Goal: Task Accomplishment & Management: Manage account settings

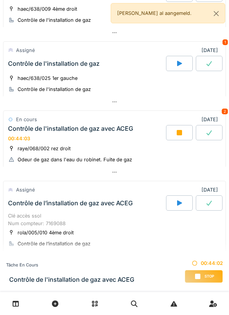
scroll to position [169, 0]
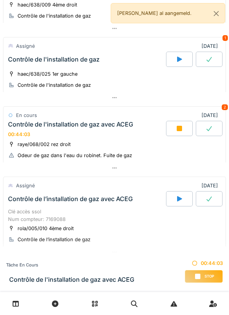
click at [207, 273] on span "Stop" at bounding box center [210, 275] width 10 height 5
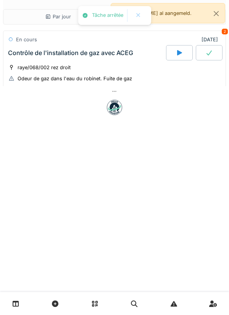
scroll to position [0, 0]
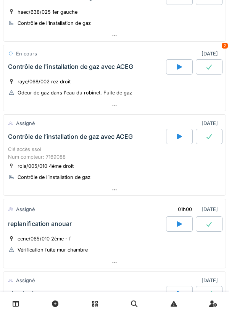
scroll to position [234, 0]
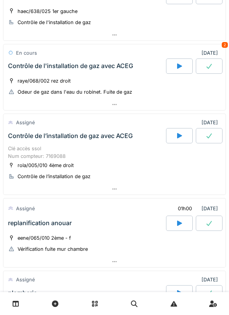
click at [183, 135] on icon at bounding box center [180, 136] width 8 height 6
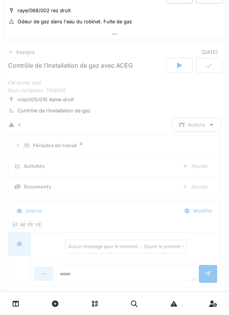
scroll to position [317, 0]
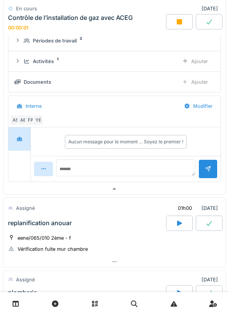
click at [139, 194] on div at bounding box center [114, 188] width 222 height 11
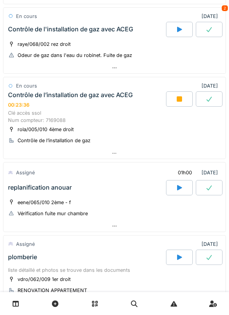
scroll to position [270, 0]
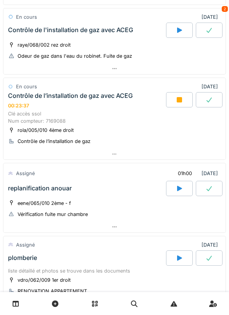
click at [173, 104] on div at bounding box center [179, 99] width 27 height 15
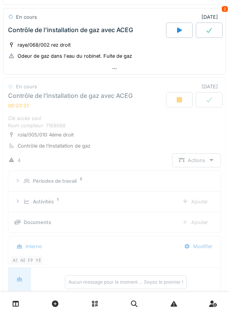
scroll to position [317, 0]
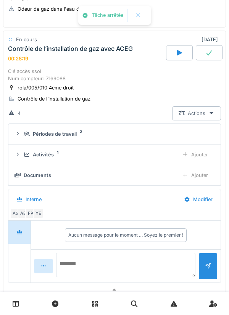
click at [112, 272] on textarea at bounding box center [125, 264] width 139 height 24
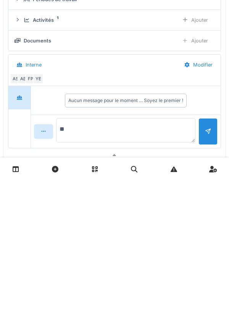
type textarea "*"
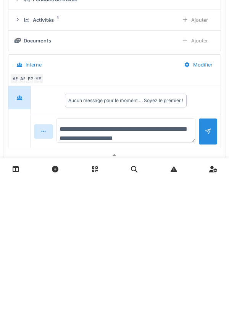
scroll to position [9, 0]
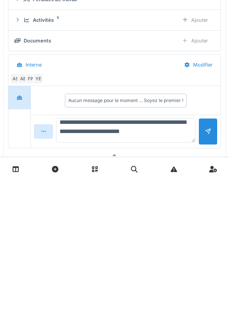
type textarea "**********"
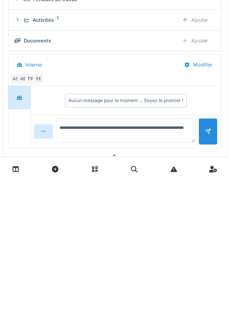
click at [207, 269] on div at bounding box center [208, 265] width 6 height 7
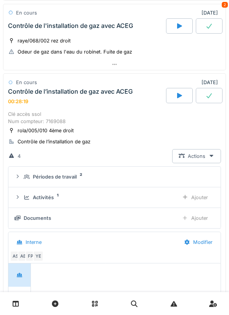
scroll to position [258, 0]
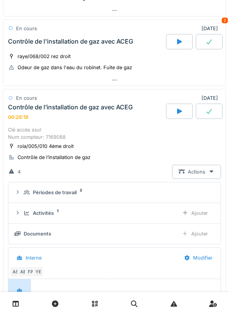
click at [211, 113] on icon at bounding box center [209, 111] width 8 height 6
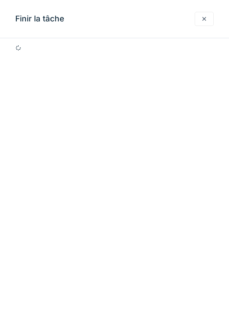
click at [199, 21] on div at bounding box center [204, 19] width 19 height 14
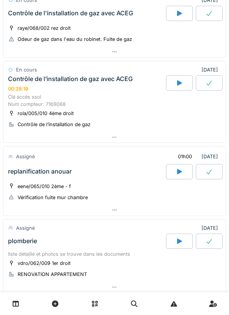
scroll to position [287, 0]
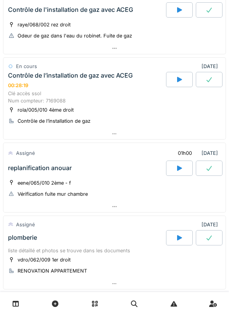
click at [217, 77] on div at bounding box center [209, 79] width 27 height 15
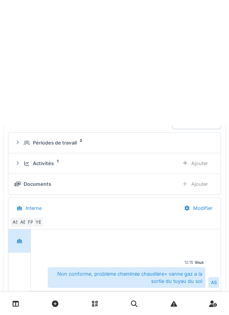
scroll to position [317, 0]
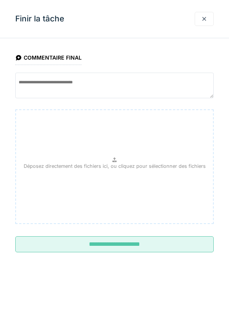
click at [204, 24] on div at bounding box center [204, 19] width 19 height 14
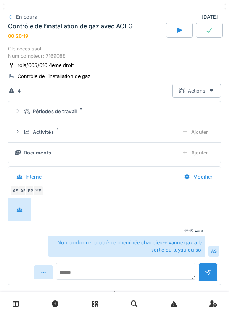
scroll to position [338, 0]
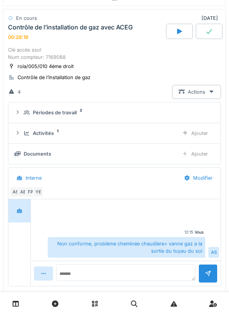
click at [210, 34] on icon at bounding box center [209, 31] width 8 height 6
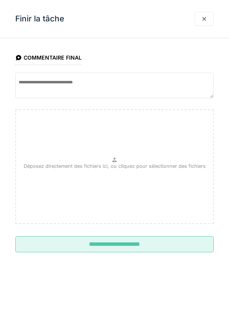
click at [171, 244] on input "**********" at bounding box center [114, 244] width 199 height 16
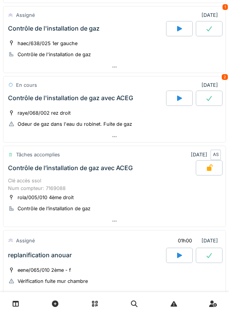
click at [144, 139] on div at bounding box center [114, 136] width 222 height 11
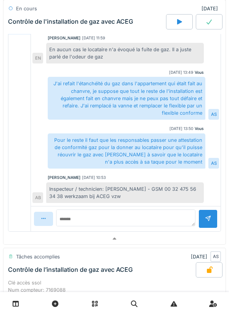
scroll to position [453, 0]
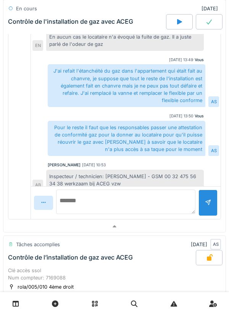
click at [140, 206] on textarea at bounding box center [125, 201] width 139 height 24
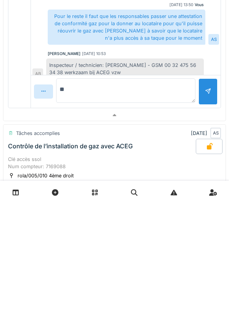
type textarea "*"
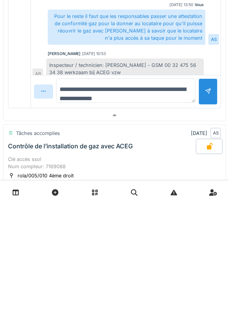
click at [127, 212] on textarea "**********" at bounding box center [125, 201] width 139 height 24
click at [175, 212] on textarea "**********" at bounding box center [125, 201] width 139 height 24
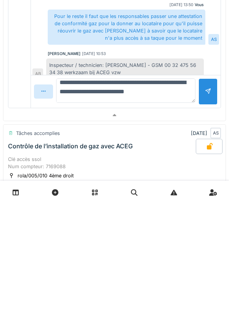
scroll to position [9, 0]
type textarea "**********"
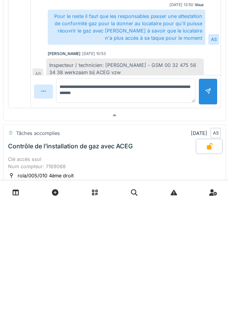
click at [207, 200] on div at bounding box center [208, 202] width 6 height 7
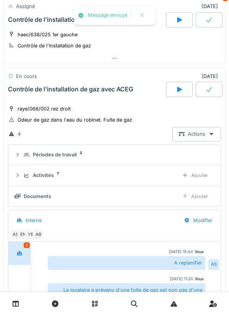
scroll to position [209, 0]
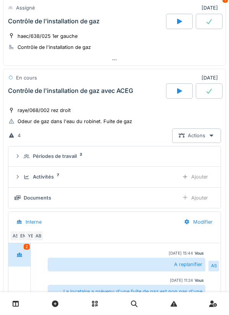
click at [208, 94] on icon at bounding box center [209, 91] width 8 height 6
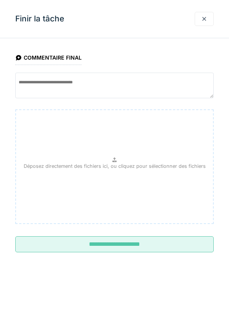
click at [139, 251] on input "**********" at bounding box center [114, 244] width 199 height 16
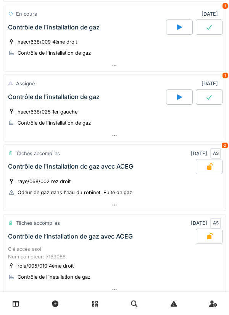
scroll to position [133, 0]
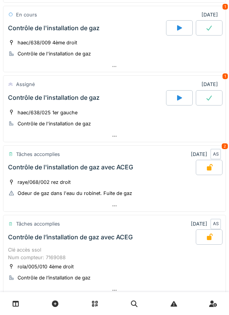
click at [157, 140] on div at bounding box center [114, 136] width 222 height 11
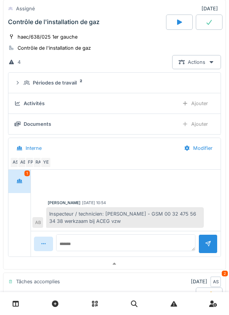
scroll to position [214, 0]
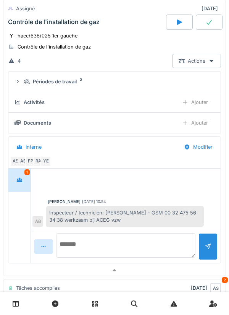
click at [137, 234] on textarea at bounding box center [125, 245] width 139 height 24
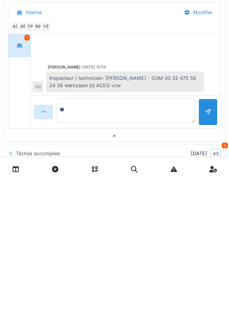
type textarea "*"
type textarea "**********"
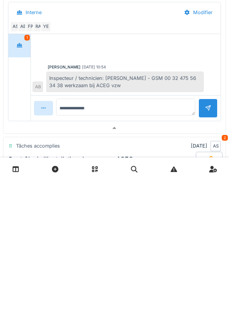
click at [207, 252] on div at bounding box center [208, 242] width 19 height 19
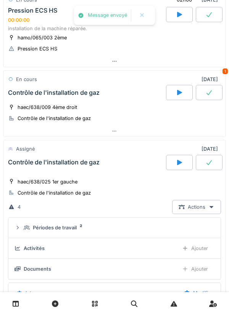
scroll to position [66, 0]
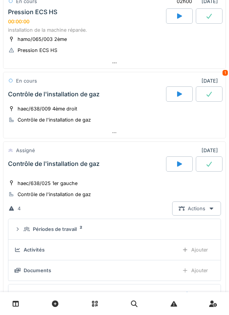
click at [210, 169] on div at bounding box center [209, 163] width 27 height 15
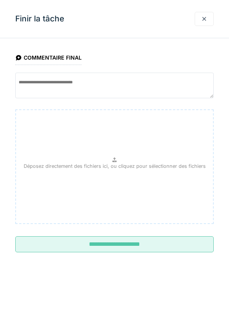
click at [159, 246] on input "**********" at bounding box center [114, 244] width 199 height 16
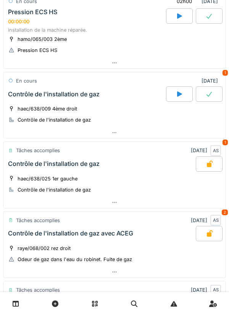
click at [128, 131] on div at bounding box center [114, 132] width 222 height 11
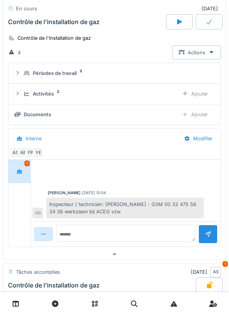
scroll to position [159, 0]
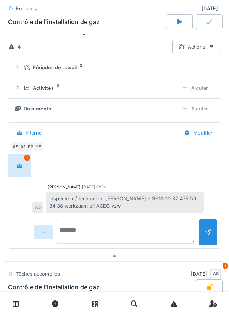
click at [118, 226] on textarea at bounding box center [125, 231] width 139 height 24
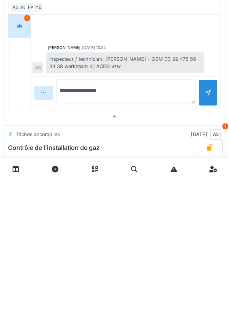
scroll to position [164, 0]
type textarea "**********"
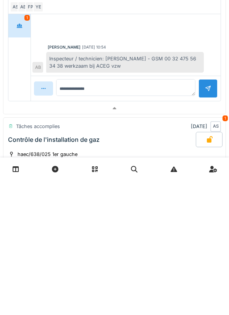
click at [212, 232] on div at bounding box center [208, 223] width 19 height 19
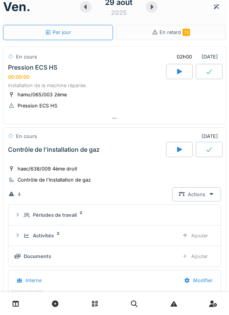
scroll to position [0, 0]
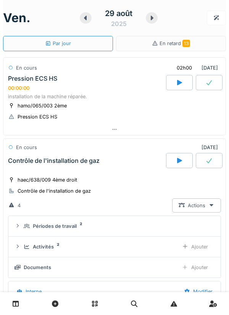
click at [210, 156] on div at bounding box center [209, 160] width 27 height 15
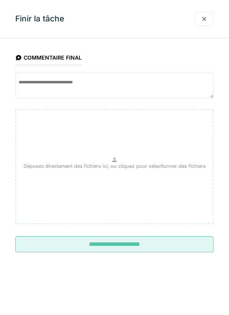
click at [161, 244] on input "**********" at bounding box center [114, 244] width 199 height 16
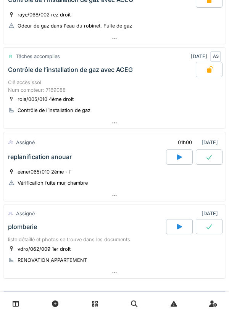
scroll to position [260, 0]
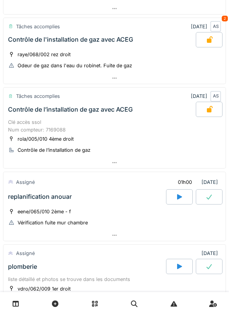
click at [181, 199] on icon at bounding box center [179, 196] width 5 height 5
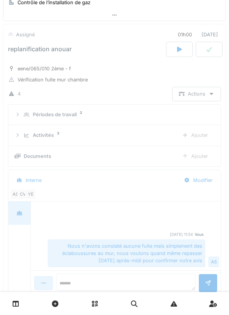
scroll to position [408, 0]
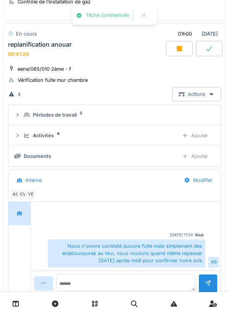
click at [203, 142] on div "Ajouter" at bounding box center [195, 135] width 39 height 14
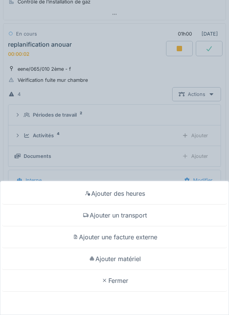
click at [141, 214] on div "Ajouter un transport" at bounding box center [114, 215] width 225 height 22
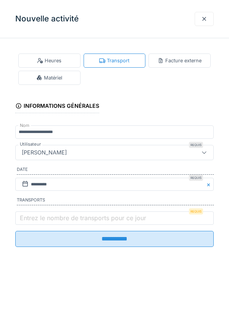
click at [95, 217] on label "Entrez le nombre de transports pour ce jour" at bounding box center [82, 217] width 129 height 9
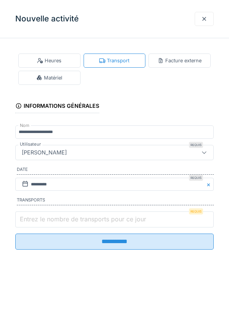
click at [95, 217] on input "Entrez le nombre de transports pour ce jour" at bounding box center [114, 219] width 199 height 16
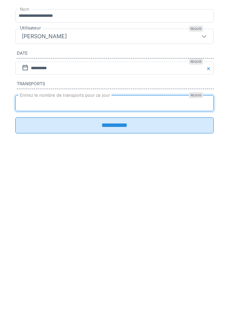
type input "*"
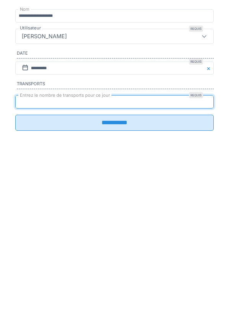
click at [108, 247] on input "**********" at bounding box center [114, 239] width 199 height 16
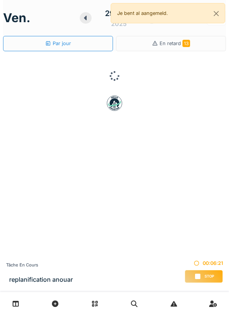
click at [200, 277] on icon at bounding box center [197, 275] width 5 height 5
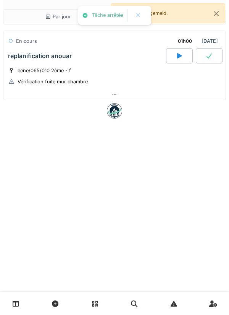
click at [133, 92] on div at bounding box center [114, 94] width 222 height 11
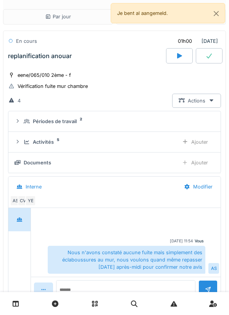
scroll to position [60, 0]
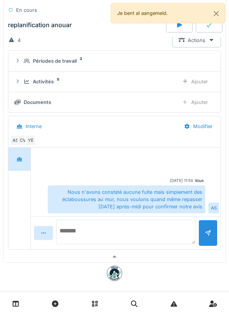
click at [139, 228] on textarea at bounding box center [125, 232] width 139 height 24
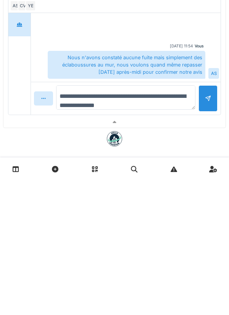
type textarea "**********"
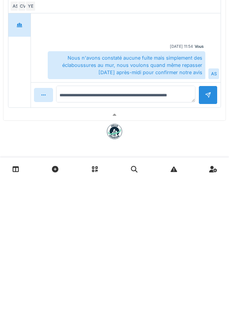
click at [205, 233] on div at bounding box center [208, 229] width 6 height 7
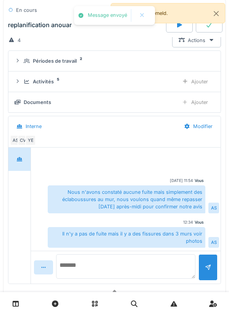
click at [168, 255] on textarea at bounding box center [125, 266] width 139 height 24
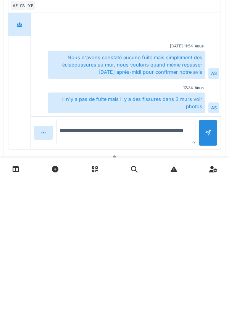
type textarea "**********"
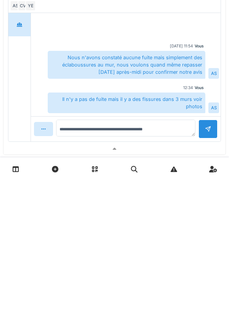
click at [208, 267] on div at bounding box center [208, 263] width 6 height 7
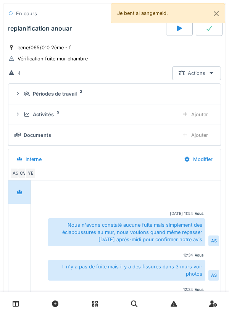
scroll to position [0, 0]
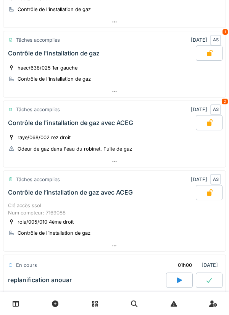
scroll to position [372, 0]
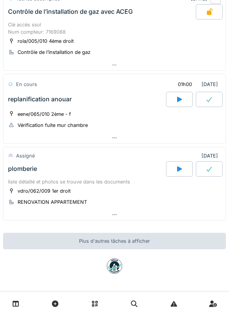
click at [121, 132] on div at bounding box center [114, 137] width 222 height 11
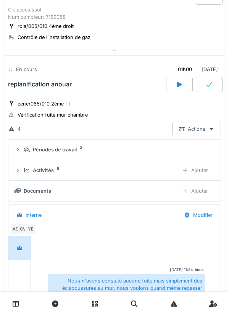
scroll to position [407, 0]
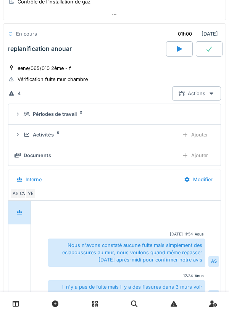
click at [125, 162] on div "Documents Ajouter" at bounding box center [115, 155] width 200 height 14
click at [199, 159] on div "Ajouter" at bounding box center [195, 155] width 39 height 14
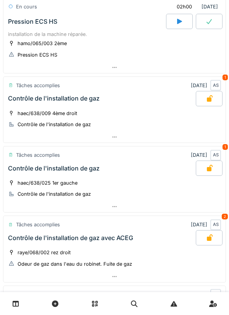
scroll to position [0, 0]
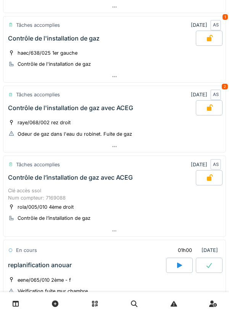
scroll to position [372, 0]
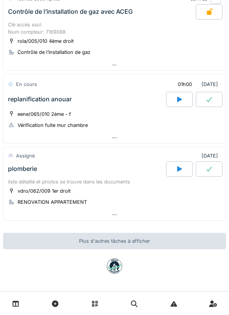
click at [121, 217] on div at bounding box center [114, 214] width 222 height 11
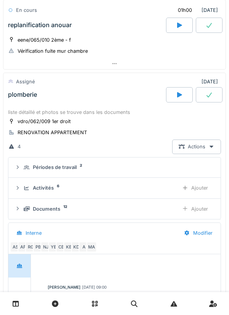
scroll to position [432, 0]
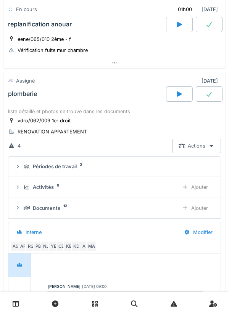
click at [117, 212] on div "Documents 12" at bounding box center [98, 207] width 149 height 7
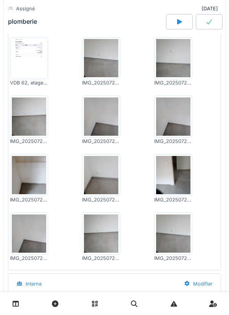
scroll to position [603, 0]
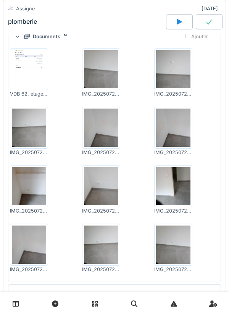
click at [35, 88] on img at bounding box center [29, 69] width 34 height 38
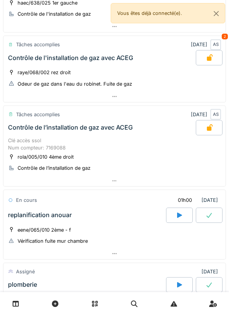
scroll to position [372, 0]
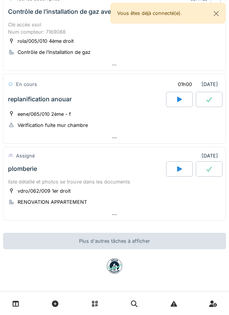
click at [175, 162] on div at bounding box center [179, 168] width 27 height 15
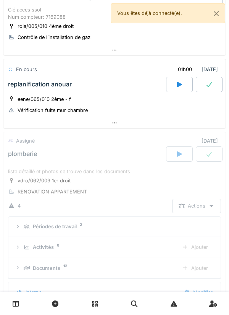
scroll to position [480, 0]
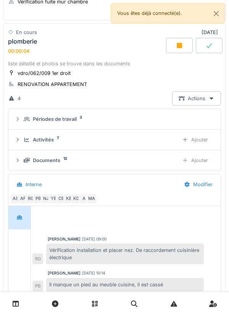
click at [200, 147] on div "Ajouter" at bounding box center [195, 140] width 39 height 14
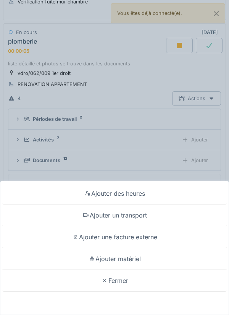
click at [136, 217] on div "Ajouter un transport" at bounding box center [114, 215] width 225 height 22
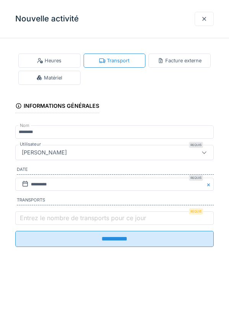
click at [90, 222] on label "Entrez le nombre de transports pour ce jour" at bounding box center [82, 217] width 129 height 9
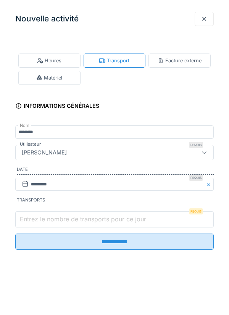
click at [90, 222] on input "Entrez le nombre de transports pour ce jour" at bounding box center [114, 219] width 199 height 16
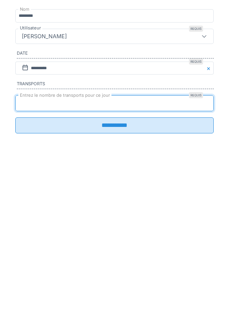
type input "*"
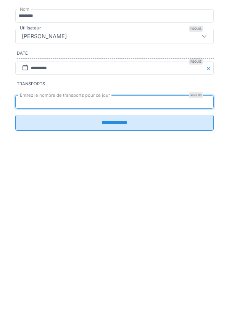
click at [124, 238] on input "**********" at bounding box center [114, 239] width 199 height 16
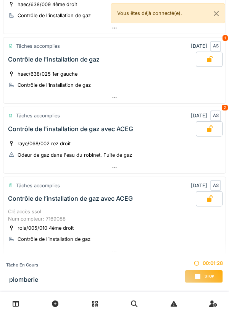
scroll to position [372, 0]
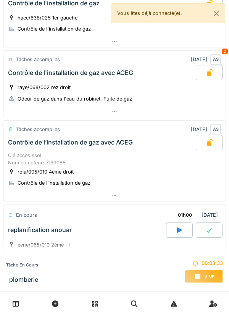
scroll to position [372, 0]
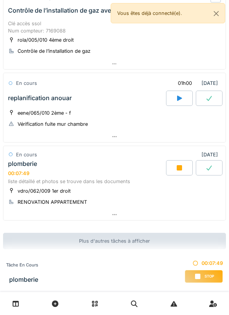
click at [191, 217] on div at bounding box center [114, 214] width 222 height 11
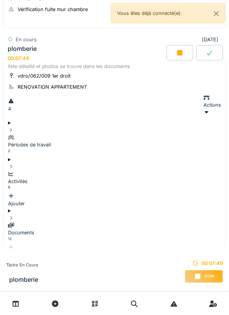
scroll to position [480, 0]
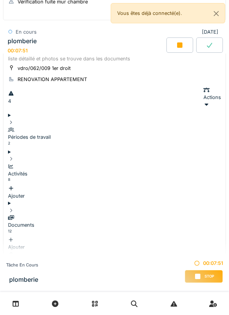
click at [152, 163] on div "Activités 8" at bounding box center [114, 174] width 213 height 22
click at [165, 155] on div "Activités 8 Ajouter" at bounding box center [114, 177] width 213 height 44
click at [155, 214] on div "Documents 12" at bounding box center [114, 225] width 213 height 22
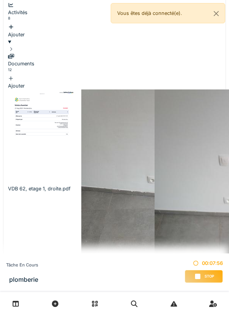
scroll to position [603, 0]
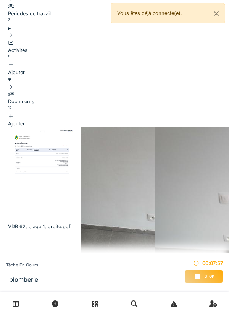
click at [43, 127] on img at bounding box center [42, 174] width 68 height 95
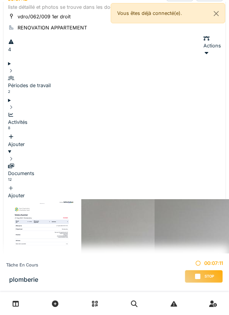
scroll to position [536, 0]
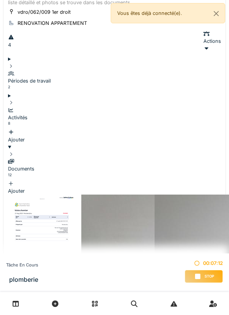
click at [154, 150] on div "Documents 12 Ajouter" at bounding box center [114, 172] width 213 height 44
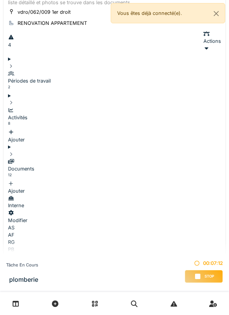
click at [156, 99] on div "Activités 8 Ajouter" at bounding box center [114, 121] width 213 height 44
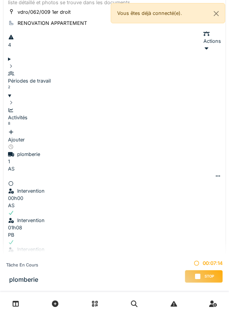
click at [157, 99] on div "Activités 8 Ajouter" at bounding box center [114, 121] width 213 height 44
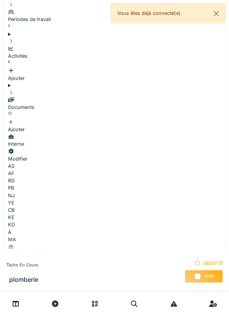
scroll to position [590, 0]
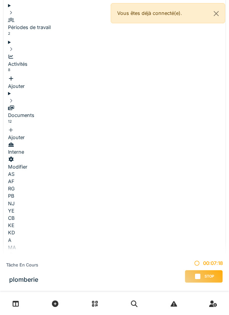
click at [156, 104] on div "Documents 12" at bounding box center [114, 115] width 213 height 22
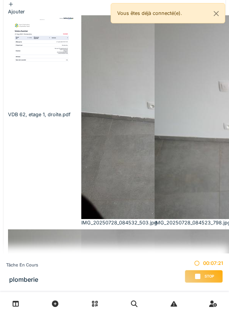
scroll to position [718, 0]
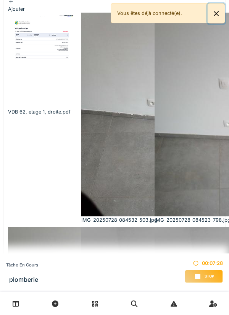
click at [221, 9] on button "Close" at bounding box center [216, 13] width 17 height 20
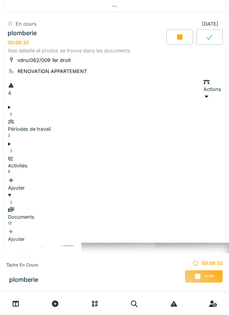
scroll to position [487, 0]
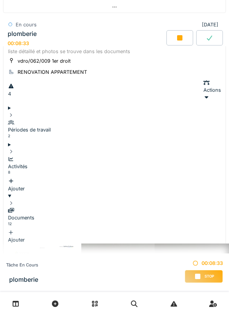
click at [168, 126] on div "Périodes de travail 2" at bounding box center [114, 130] width 213 height 22
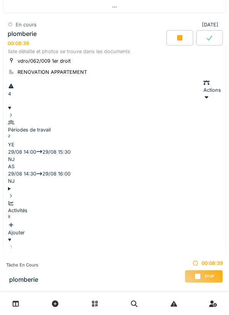
click at [161, 122] on summary "Périodes de travail 2" at bounding box center [114, 122] width 213 height 37
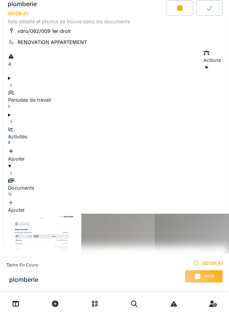
scroll to position [518, 0]
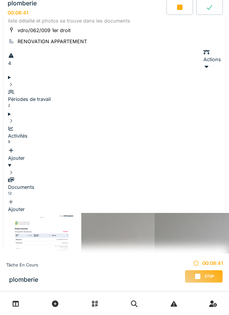
click at [159, 118] on div "Activités 8 Ajouter" at bounding box center [114, 140] width 213 height 44
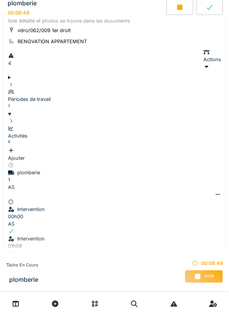
click at [142, 122] on div "Activités 8 Ajouter" at bounding box center [114, 140] width 213 height 44
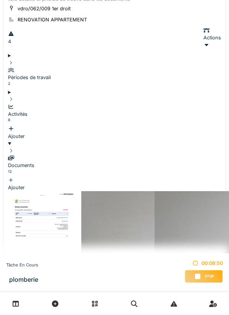
scroll to position [539, 0]
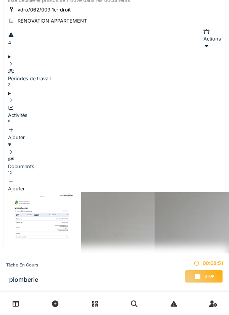
click at [107, 192] on img at bounding box center [157, 294] width 153 height 204
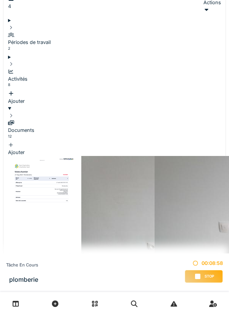
scroll to position [552, 0]
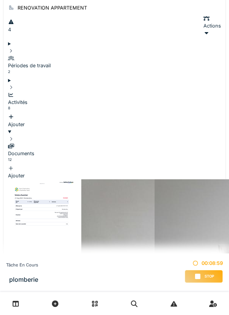
click at [121, 142] on div "Documents 12" at bounding box center [114, 153] width 213 height 22
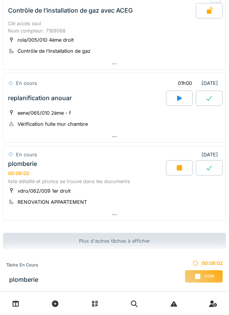
scroll to position [372, 0]
click at [120, 212] on div at bounding box center [114, 214] width 222 height 11
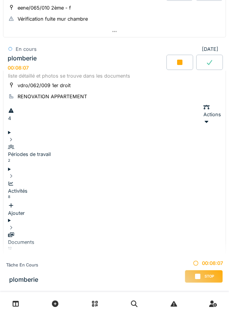
scroll to position [480, 0]
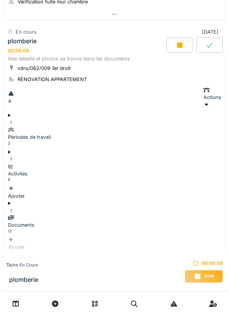
click at [132, 155] on div "Activités 8 Ajouter" at bounding box center [114, 177] width 213 height 44
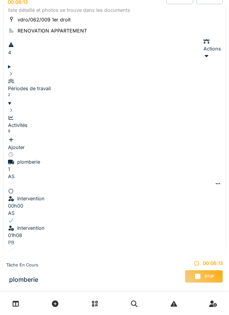
scroll to position [527, 0]
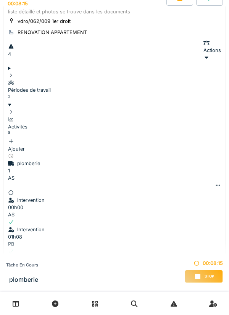
click at [141, 116] on div "Activités 8" at bounding box center [114, 127] width 213 height 22
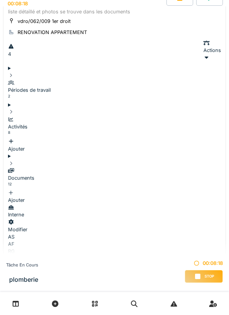
click at [155, 167] on div "Documents 12" at bounding box center [114, 178] width 213 height 22
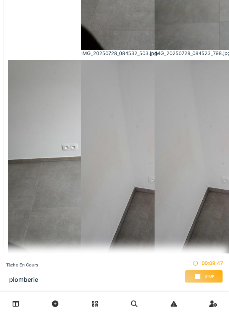
scroll to position [895, 0]
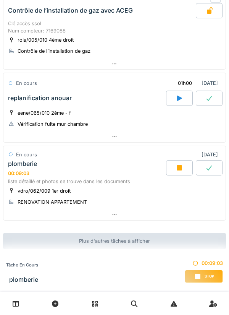
scroll to position [353, 0]
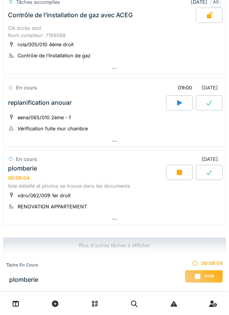
click at [150, 225] on div at bounding box center [114, 219] width 222 height 11
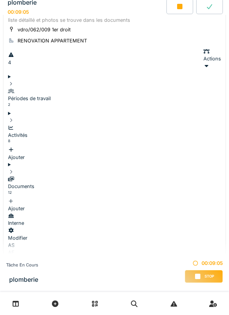
scroll to position [537, 0]
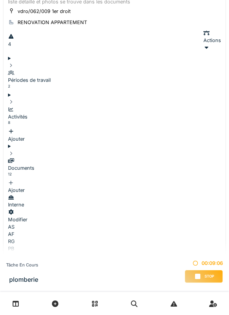
click at [139, 104] on div "Activités 8 Ajouter" at bounding box center [114, 121] width 213 height 44
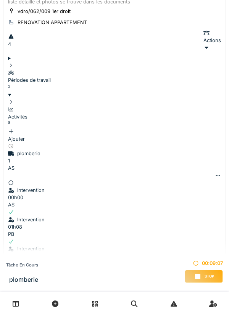
click at [146, 101] on div "Activités 8 Ajouter" at bounding box center [114, 121] width 213 height 44
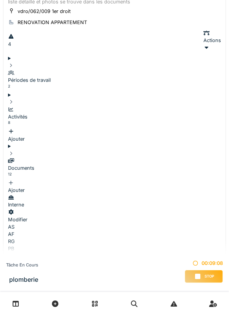
click at [139, 150] on div "Documents 12 Ajouter" at bounding box center [114, 172] width 213 height 44
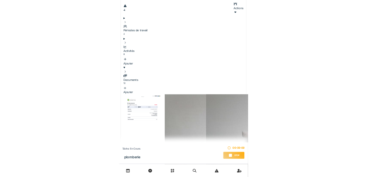
scroll to position [564, 0]
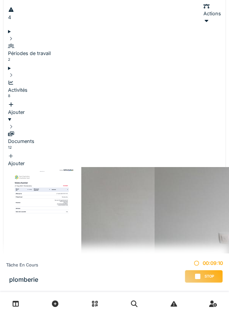
click at [40, 262] on div "VDB 62, etage 1, droite.pdf" at bounding box center [43, 265] width 70 height 7
click at [37, 167] on img at bounding box center [42, 214] width 68 height 95
click at [160, 130] on div "Documents 12" at bounding box center [114, 141] width 213 height 22
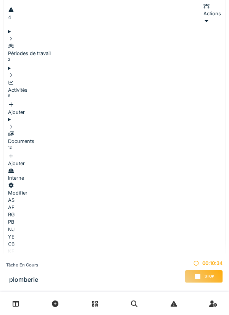
click at [159, 130] on div "Documents 12" at bounding box center [114, 141] width 213 height 22
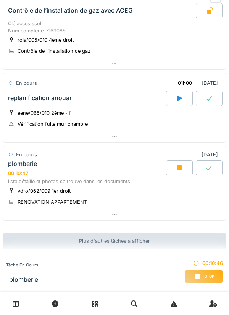
scroll to position [372, 0]
click at [37, 161] on div "plomberie 00:10:48" at bounding box center [86, 168] width 160 height 16
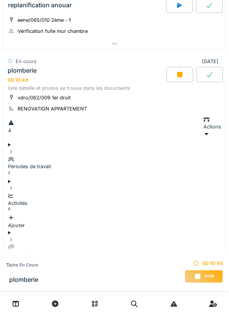
click at [85, 236] on div "Documents 12 Ajouter" at bounding box center [114, 258] width 213 height 44
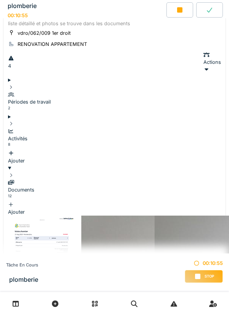
scroll to position [519, 0]
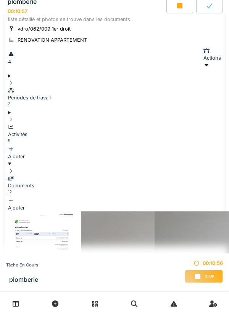
click at [160, 116] on div "Activités 8 Ajouter" at bounding box center [114, 138] width 213 height 44
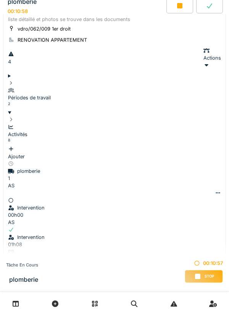
click at [176, 145] on div "Ajouter" at bounding box center [114, 152] width 213 height 15
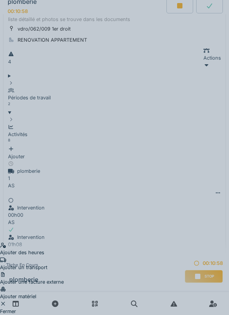
click at [170, 111] on div "Ajouter des heures Ajouter un transport Ajouter une facture externe Ajouter mat…" at bounding box center [114, 157] width 229 height 315
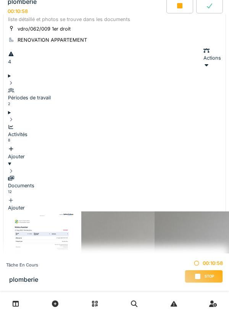
click at [138, 116] on div "Activités 8 Ajouter" at bounding box center [114, 138] width 213 height 44
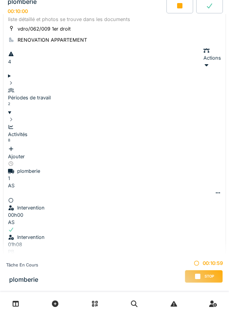
click at [15, 65] on div "4" at bounding box center [12, 58] width 9 height 15
click at [17, 65] on div "4" at bounding box center [12, 61] width 9 height 7
click at [146, 97] on div "Périodes de travail 2" at bounding box center [114, 98] width 213 height 22
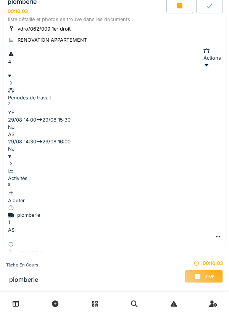
click at [17, 65] on div "4" at bounding box center [12, 61] width 9 height 7
click at [94, 91] on div "Périodes de travail 2" at bounding box center [114, 98] width 213 height 22
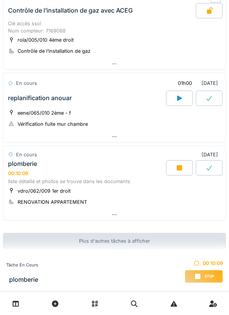
scroll to position [372, 0]
click at [178, 213] on div at bounding box center [114, 214] width 222 height 11
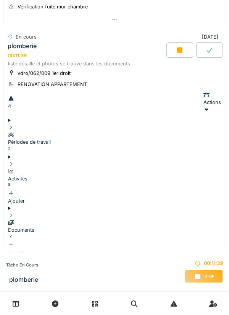
scroll to position [480, 0]
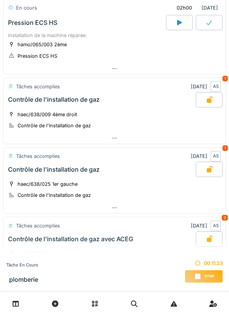
scroll to position [0, 0]
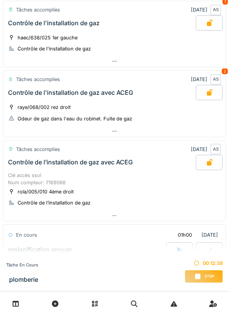
scroll to position [372, 0]
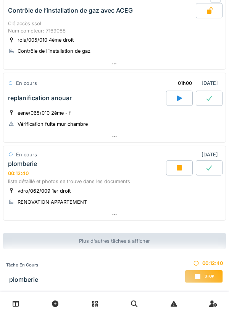
click at [158, 210] on div at bounding box center [114, 214] width 222 height 11
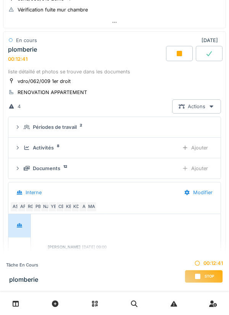
scroll to position [480, 0]
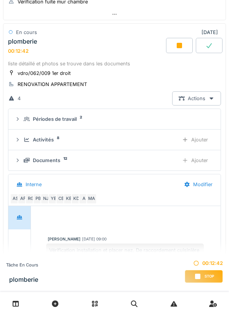
click at [154, 164] on div "Documents 12" at bounding box center [98, 160] width 149 height 7
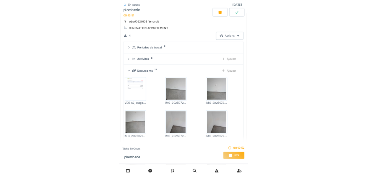
scroll to position [513, 0]
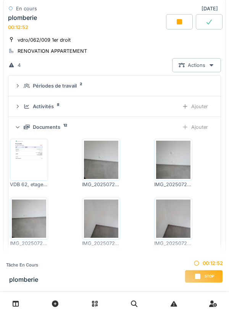
click at [170, 131] on div "Documents 12" at bounding box center [98, 126] width 149 height 7
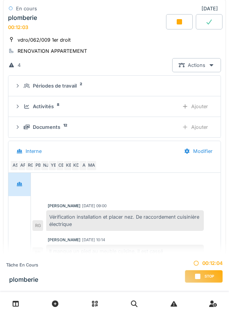
click at [95, 133] on details "Documents 12 Ajouter" at bounding box center [114, 127] width 212 height 21
click at [97, 131] on div "Documents 12" at bounding box center [98, 126] width 149 height 7
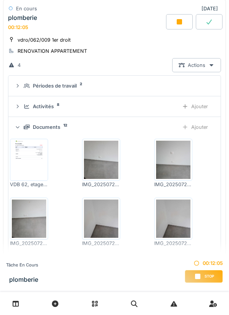
click at [40, 173] on img at bounding box center [29, 160] width 34 height 38
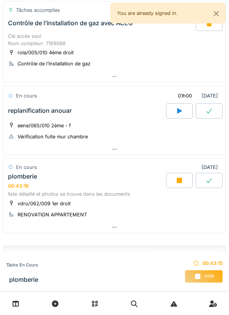
scroll to position [372, 0]
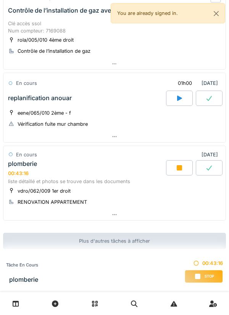
click at [174, 214] on div at bounding box center [114, 214] width 222 height 11
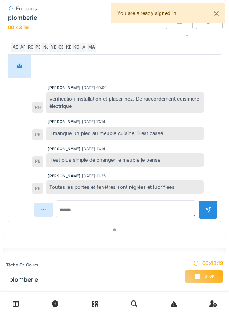
scroll to position [2, 0]
click at [166, 217] on textarea at bounding box center [125, 208] width 139 height 17
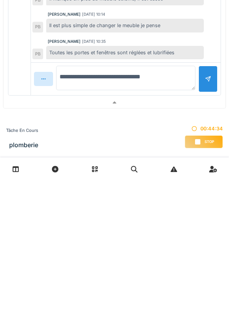
type textarea "**********"
click at [207, 220] on div at bounding box center [208, 213] width 19 height 26
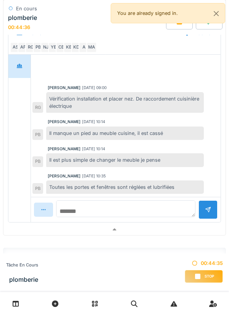
click at [171, 217] on textarea at bounding box center [125, 208] width 139 height 17
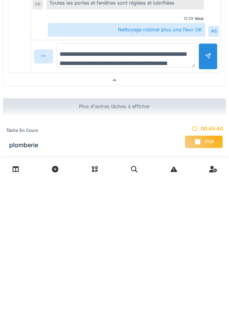
scroll to position [9, 0]
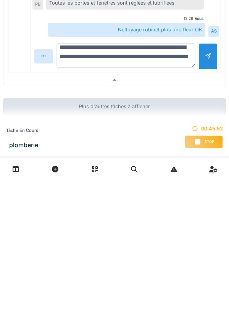
click at [109, 195] on textarea "**********" at bounding box center [125, 190] width 139 height 24
click at [108, 197] on textarea "**********" at bounding box center [125, 190] width 139 height 24
type textarea "**********"
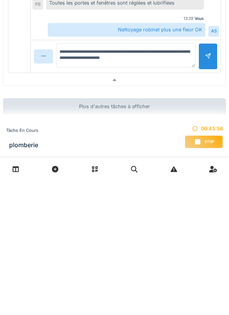
click at [208, 198] on div at bounding box center [208, 191] width 19 height 26
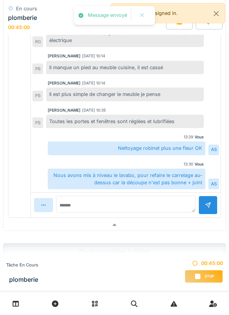
scroll to position [691, 0]
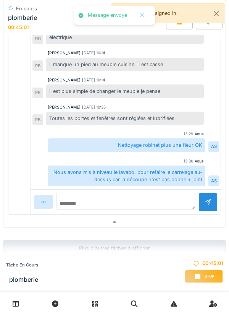
click at [161, 209] on textarea at bounding box center [125, 201] width 139 height 17
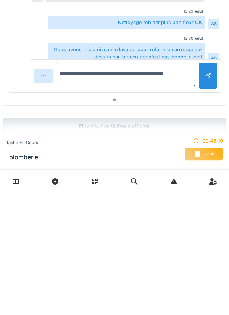
click at [70, 209] on textarea "**********" at bounding box center [125, 197] width 139 height 24
click at [73, 209] on textarea "**********" at bounding box center [125, 197] width 139 height 24
click at [186, 209] on textarea "**********" at bounding box center [125, 197] width 139 height 24
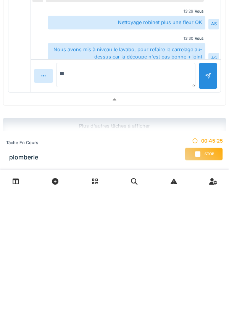
type textarea "*"
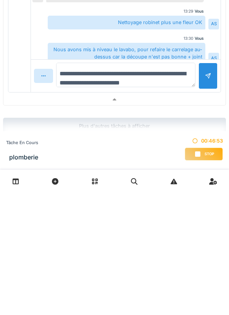
scroll to position [9, 0]
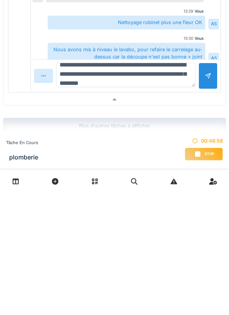
click at [152, 209] on textarea "**********" at bounding box center [125, 197] width 139 height 24
click at [154, 209] on textarea "**********" at bounding box center [125, 197] width 139 height 24
click at [157, 209] on textarea "**********" at bounding box center [125, 197] width 139 height 24
click at [79, 209] on textarea "**********" at bounding box center [125, 197] width 139 height 24
click at [101, 209] on textarea "**********" at bounding box center [125, 197] width 139 height 24
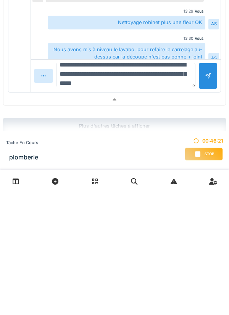
click at [84, 209] on textarea "**********" at bounding box center [125, 197] width 139 height 24
click at [80, 209] on textarea "**********" at bounding box center [125, 197] width 139 height 24
click at [142, 209] on textarea "**********" at bounding box center [125, 197] width 139 height 24
click at [141, 209] on textarea "**********" at bounding box center [125, 197] width 139 height 24
click at [167, 209] on textarea "**********" at bounding box center [125, 197] width 139 height 24
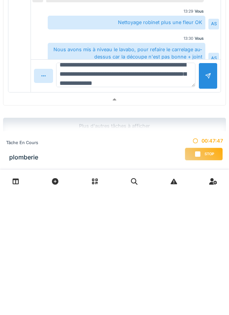
scroll to position [18, 0]
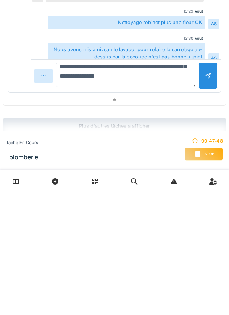
click at [167, 209] on textarea "**********" at bounding box center [125, 197] width 139 height 24
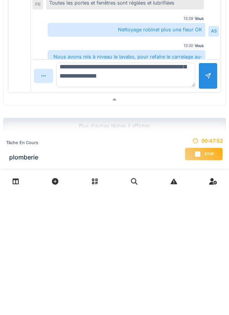
scroll to position [1, 0]
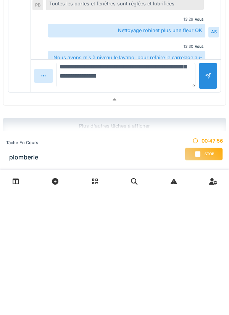
type textarea "**********"
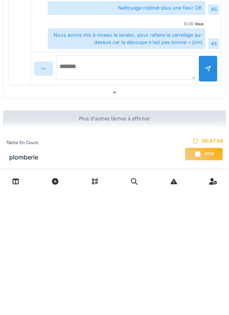
scroll to position [713, 0]
click at [190, 215] on div at bounding box center [114, 214] width 222 height 11
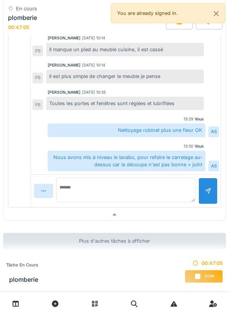
scroll to position [372, 0]
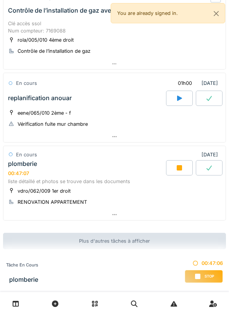
click at [174, 214] on div at bounding box center [114, 214] width 222 height 11
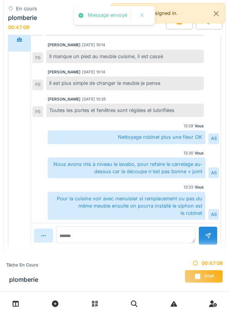
scroll to position [674, 0]
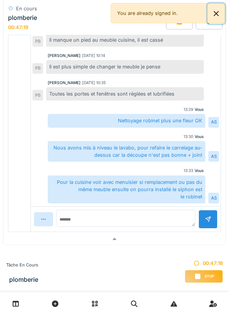
click at [212, 16] on button "Close" at bounding box center [216, 13] width 17 height 20
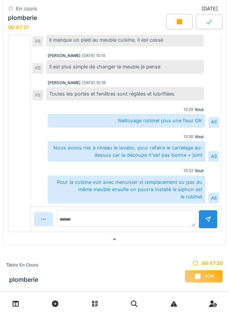
click at [176, 21] on icon at bounding box center [180, 22] width 8 height 6
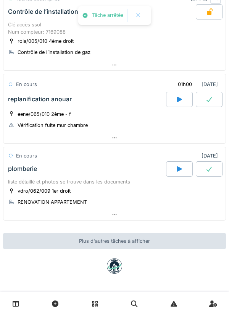
scroll to position [372, 0]
click at [139, 214] on div at bounding box center [114, 214] width 222 height 11
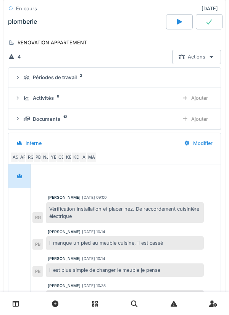
scroll to position [517, 0]
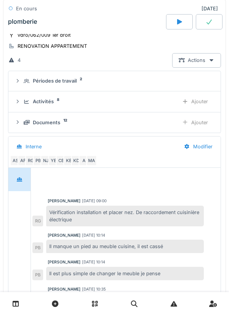
click at [202, 129] on div "Ajouter" at bounding box center [195, 122] width 39 height 14
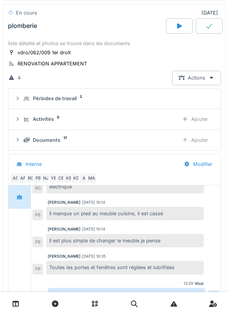
scroll to position [499, 0]
click at [127, 123] on div "Activités 8" at bounding box center [98, 119] width 149 height 7
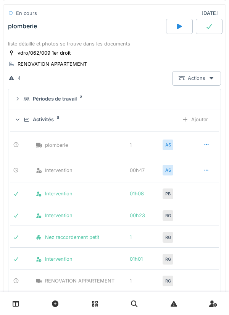
click at [157, 126] on div "Activités 8 Ajouter" at bounding box center [115, 119] width 200 height 14
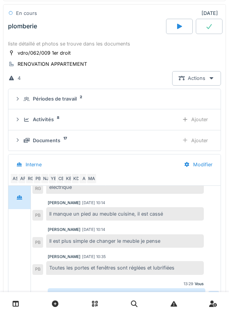
click at [138, 144] on div "Documents 17" at bounding box center [98, 140] width 149 height 7
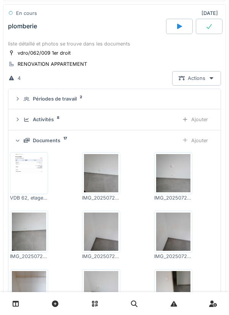
click at [38, 184] on img at bounding box center [29, 173] width 34 height 38
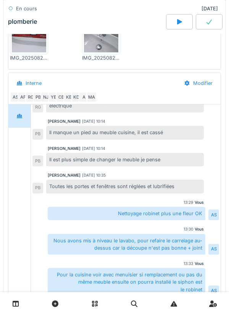
scroll to position [50, 0]
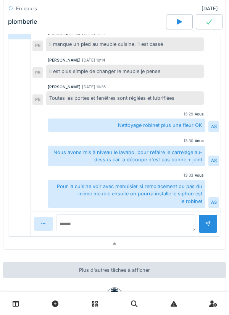
click at [150, 249] on div at bounding box center [114, 243] width 222 height 11
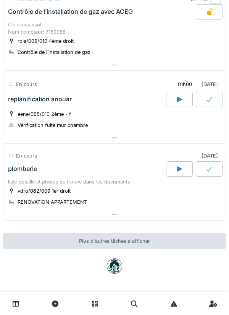
scroll to position [372, 0]
